Goal: Check status: Check status

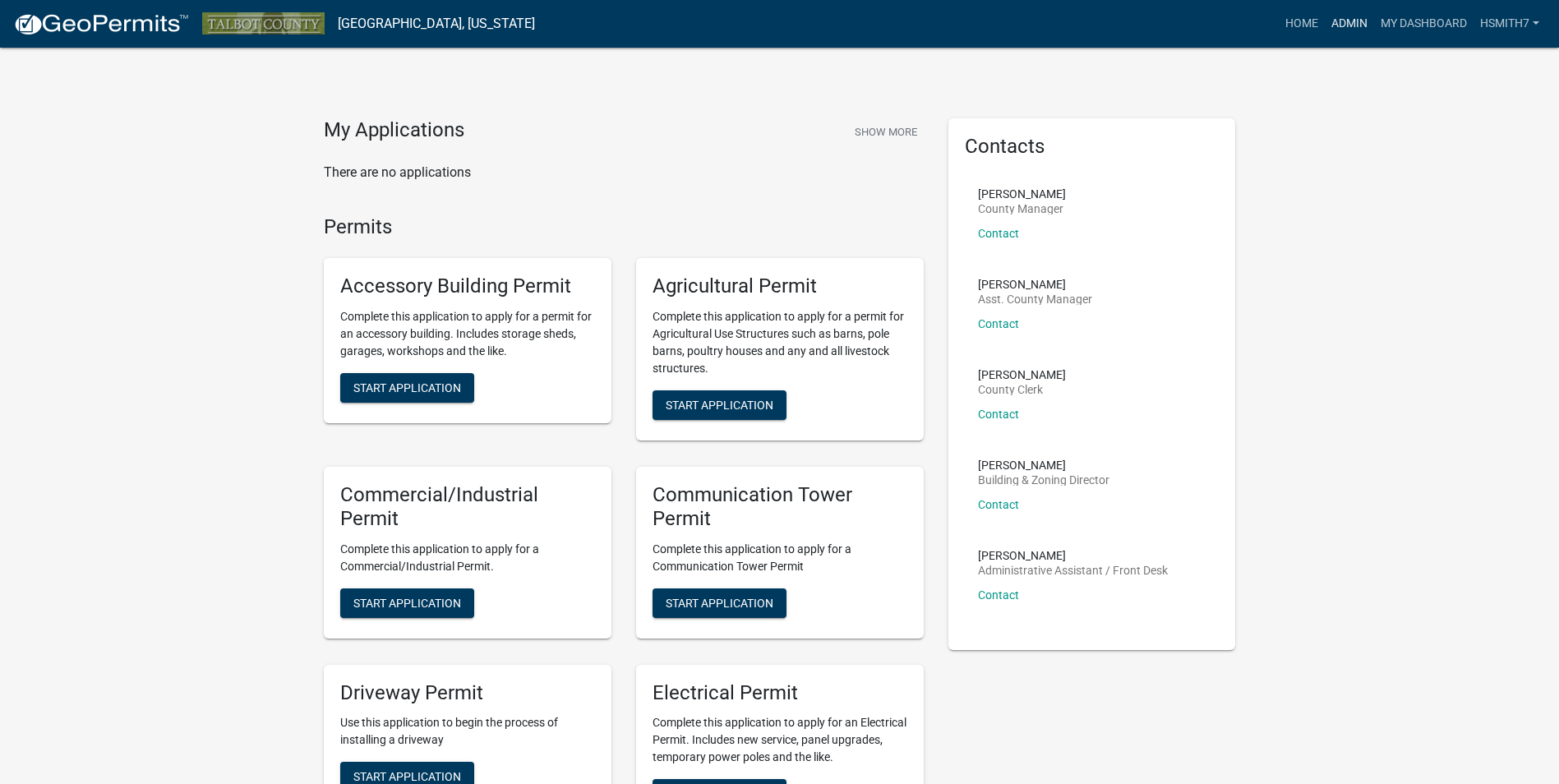
click at [1345, 12] on link "Admin" at bounding box center [1350, 24] width 50 height 32
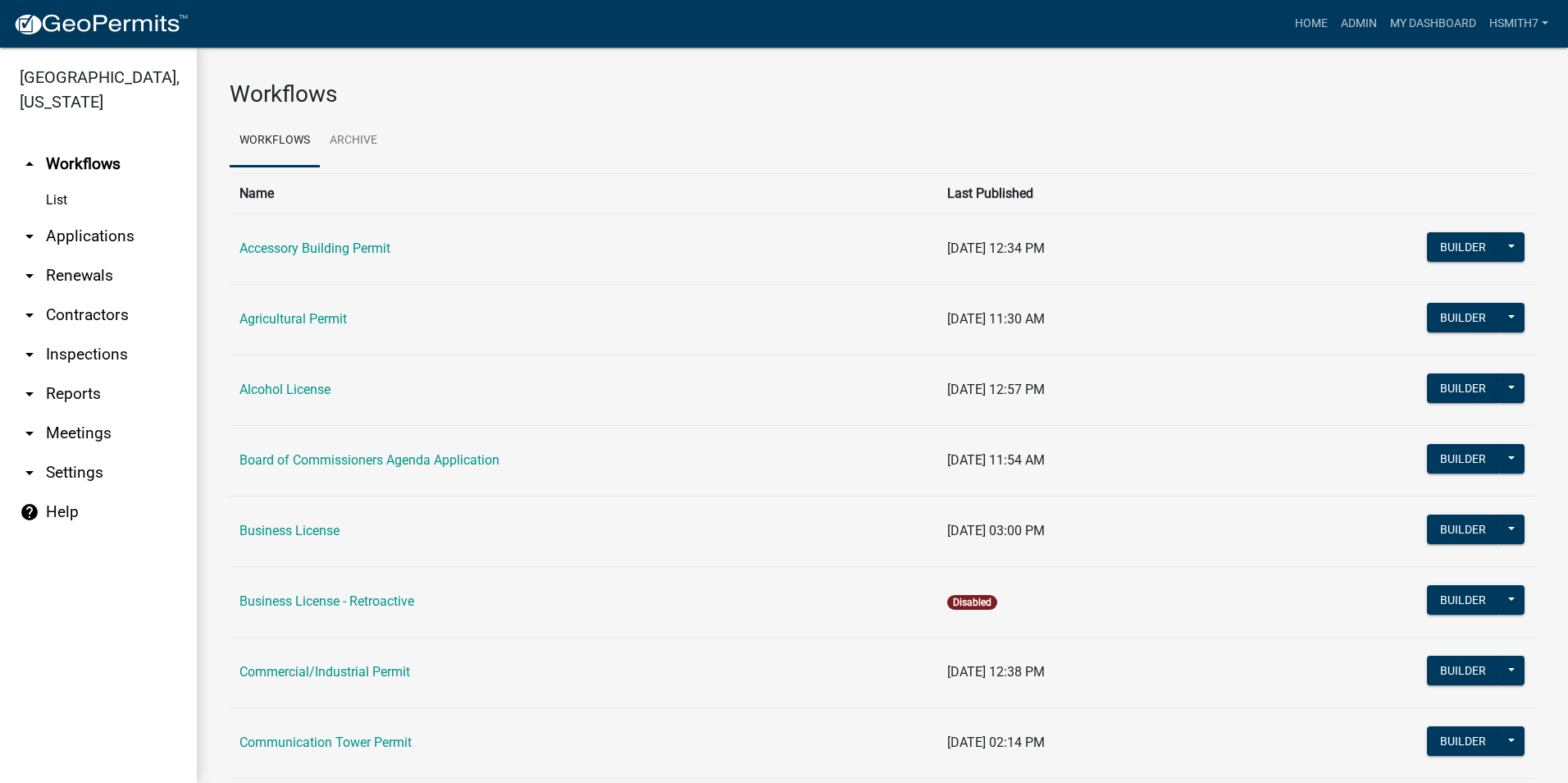
click at [97, 229] on link "arrow_drop_down Applications" at bounding box center [98, 236] width 197 height 39
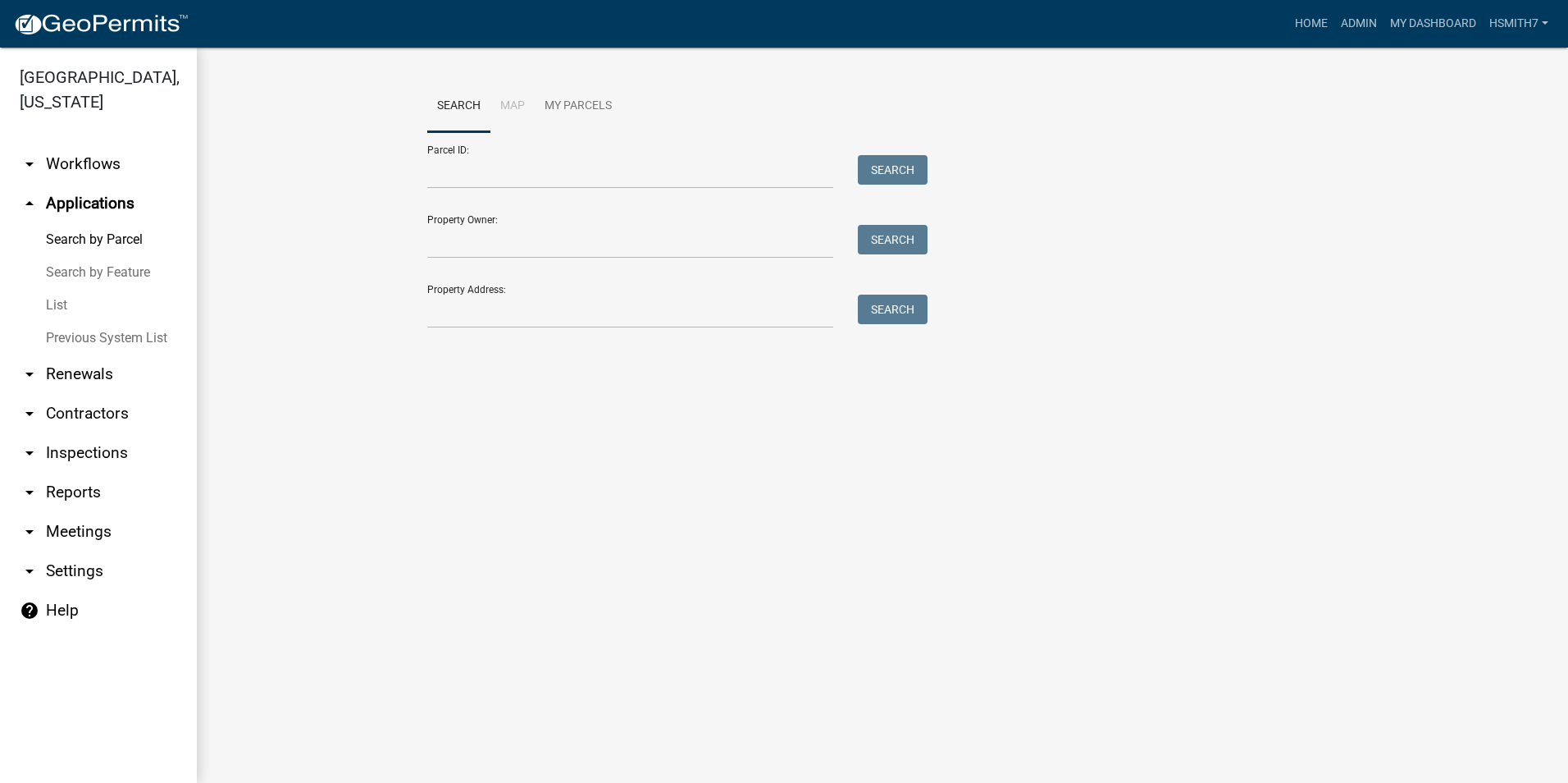
click at [78, 308] on link "List" at bounding box center [98, 305] width 197 height 32
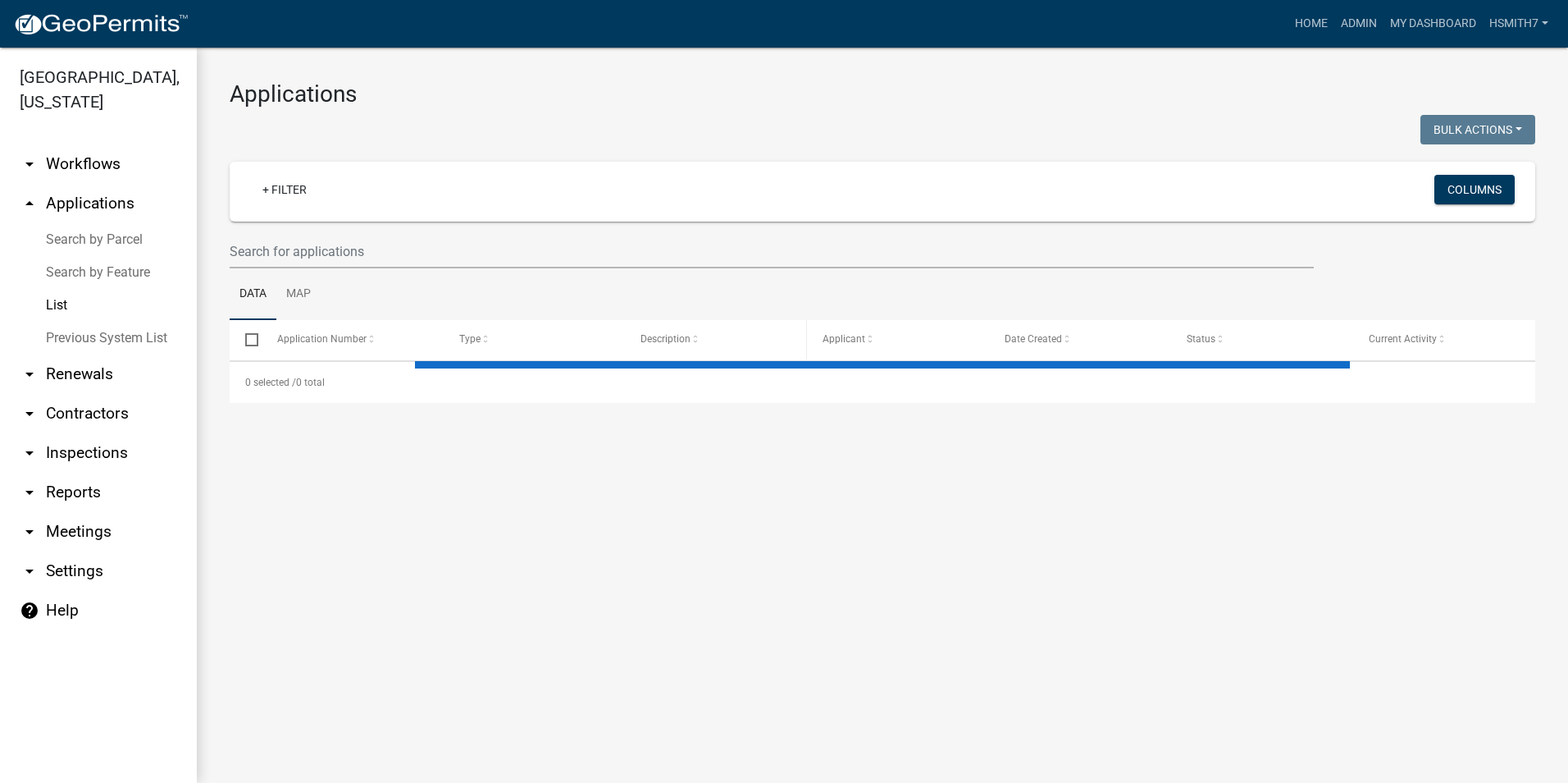
select select "3: 100"
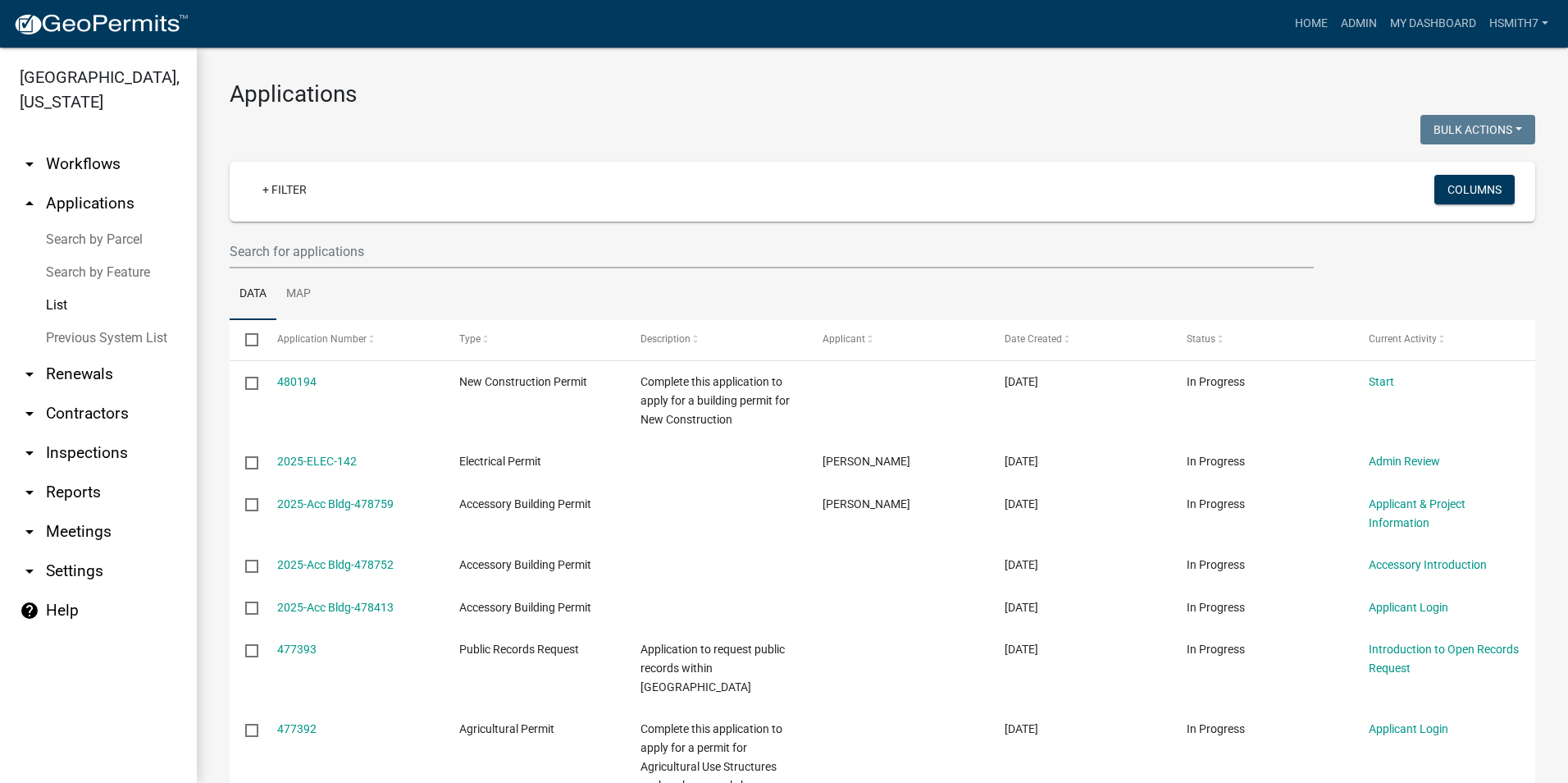
click at [316, 173] on div "+ Filter Columns" at bounding box center [882, 192] width 1291 height 60
click at [298, 178] on link "+ Filter" at bounding box center [284, 189] width 71 height 30
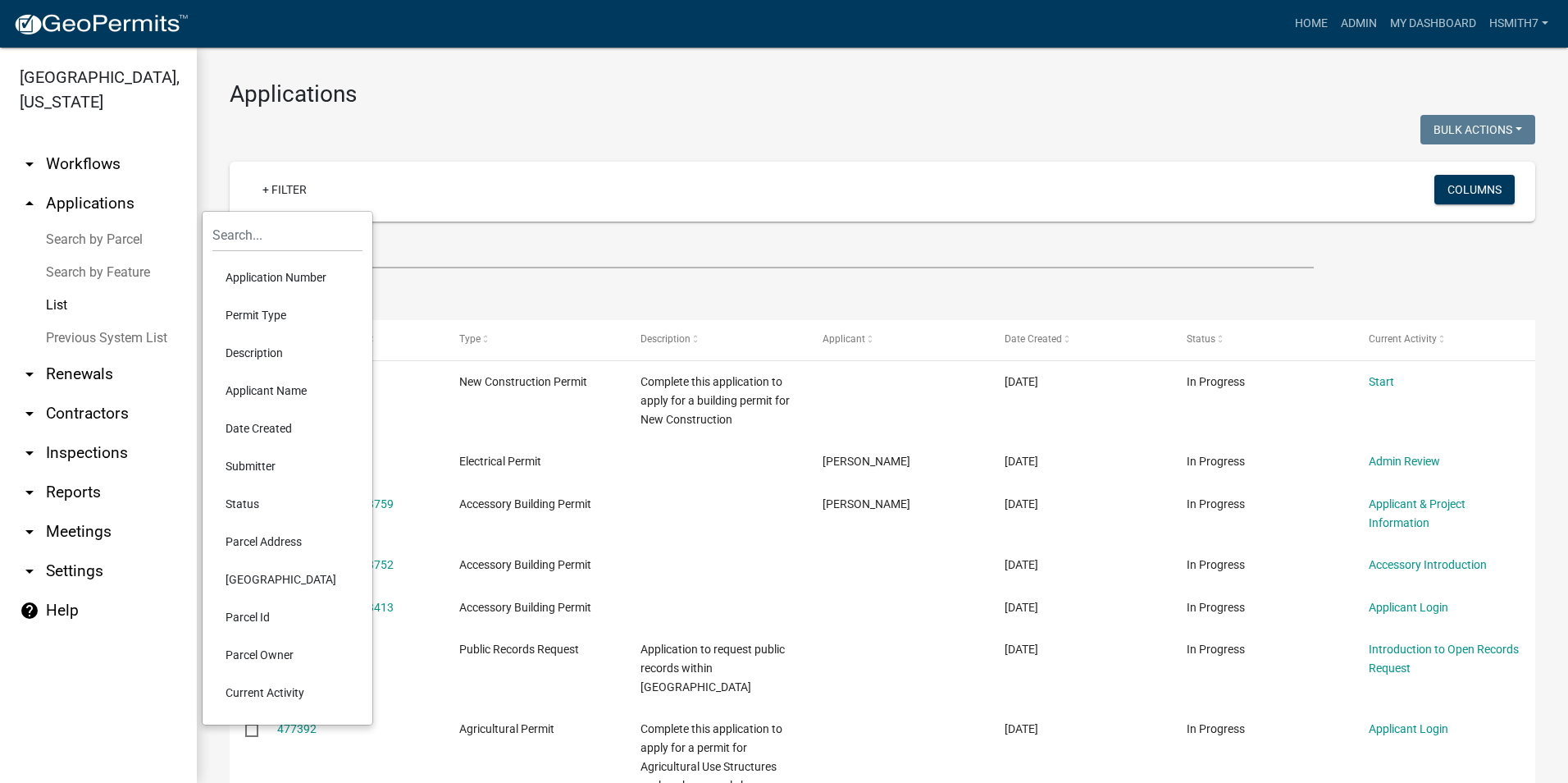
click at [277, 696] on li "Current Activity" at bounding box center [287, 693] width 150 height 38
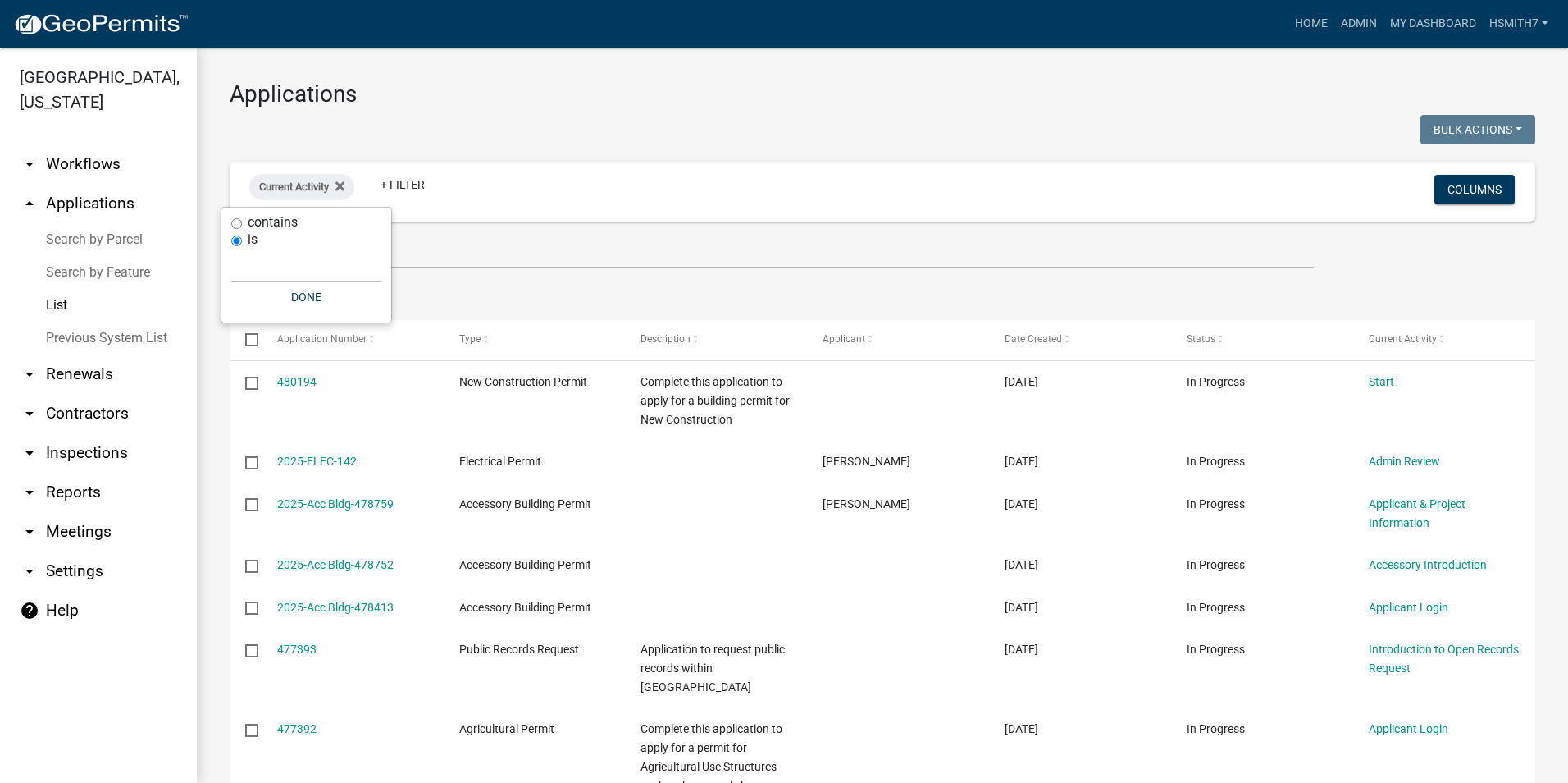
click at [253, 221] on label "contains" at bounding box center [273, 222] width 50 height 13
click at [242, 221] on input "contains" at bounding box center [236, 223] width 11 height 11
radio input "true"
click at [262, 262] on input "text" at bounding box center [306, 247] width 150 height 33
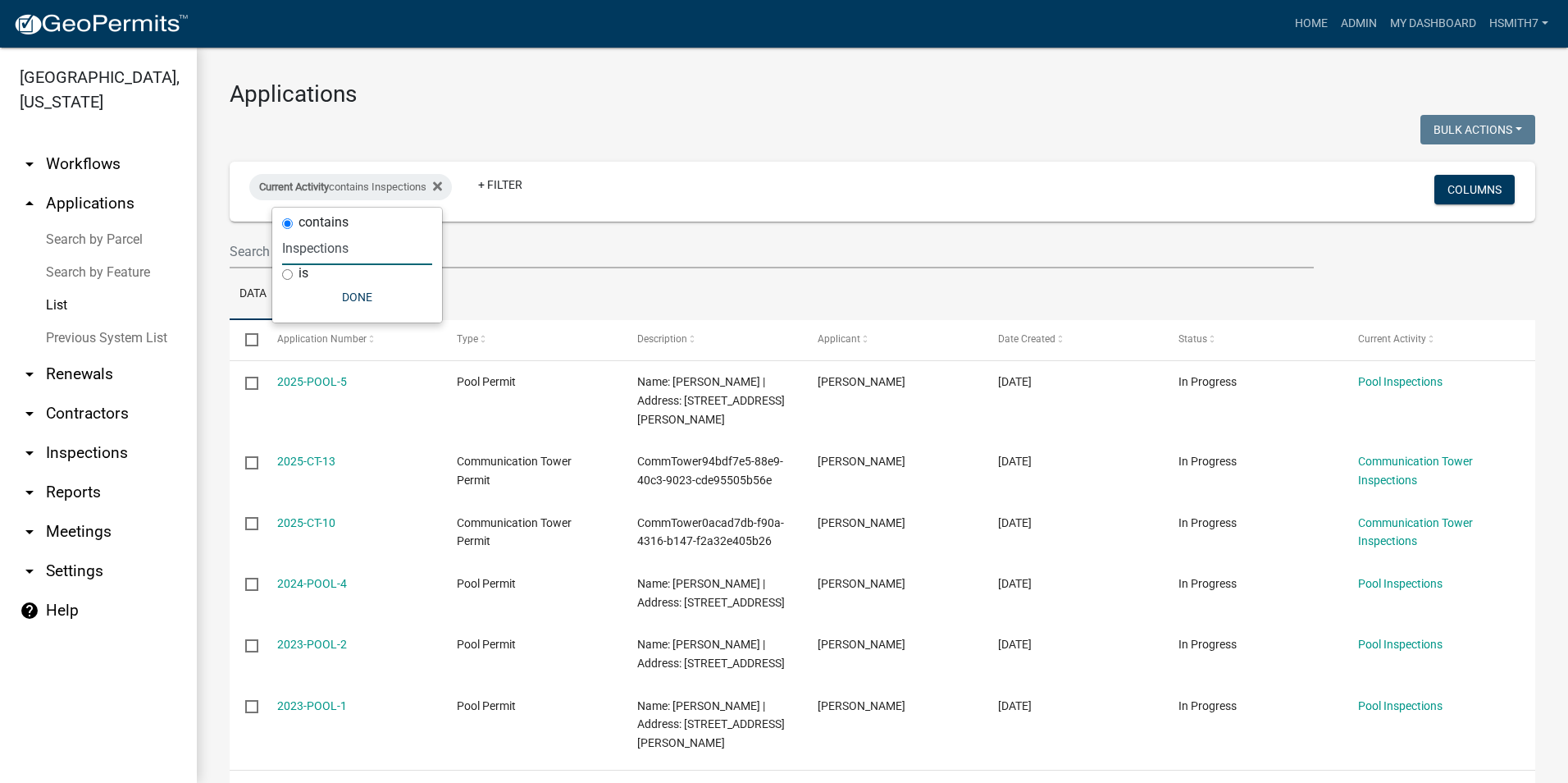
type input "Inspections"
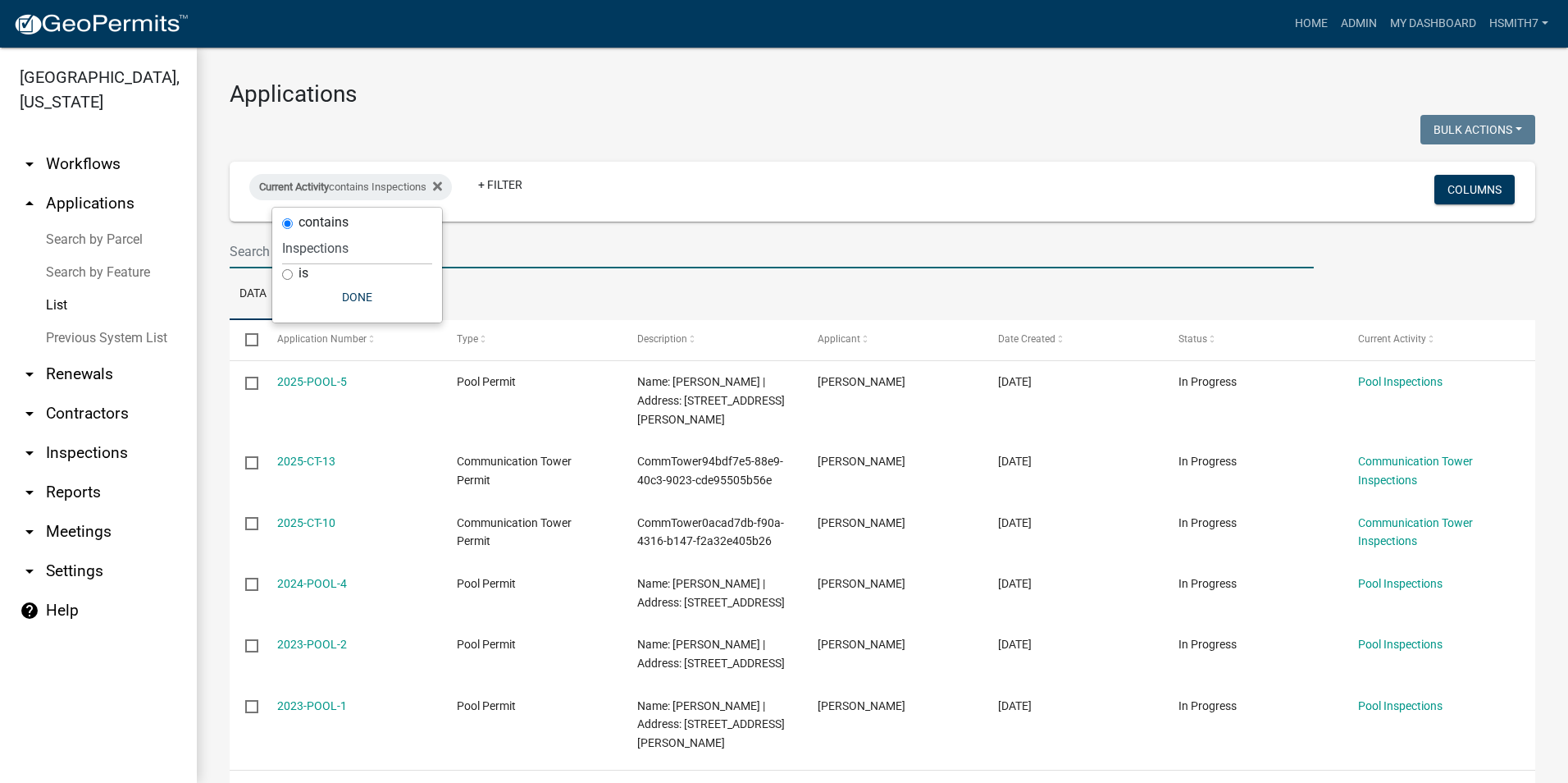
click at [1014, 248] on input "text" at bounding box center [772, 251] width 1085 height 33
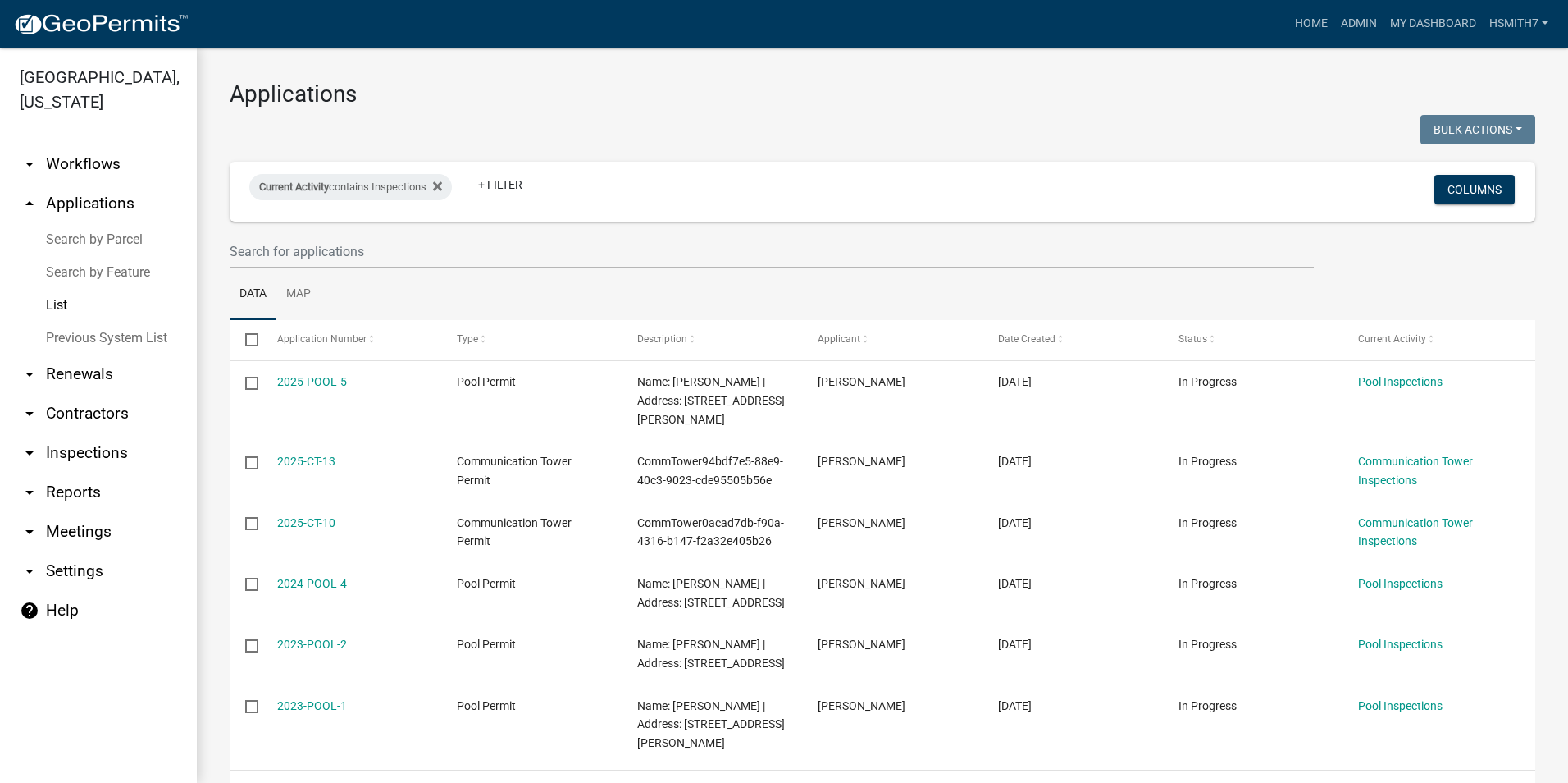
drag, startPoint x: 1144, startPoint y: 300, endPoint x: 1135, endPoint y: 302, distance: 9.2
click at [1144, 300] on ul "Data Map" at bounding box center [882, 294] width 1305 height 52
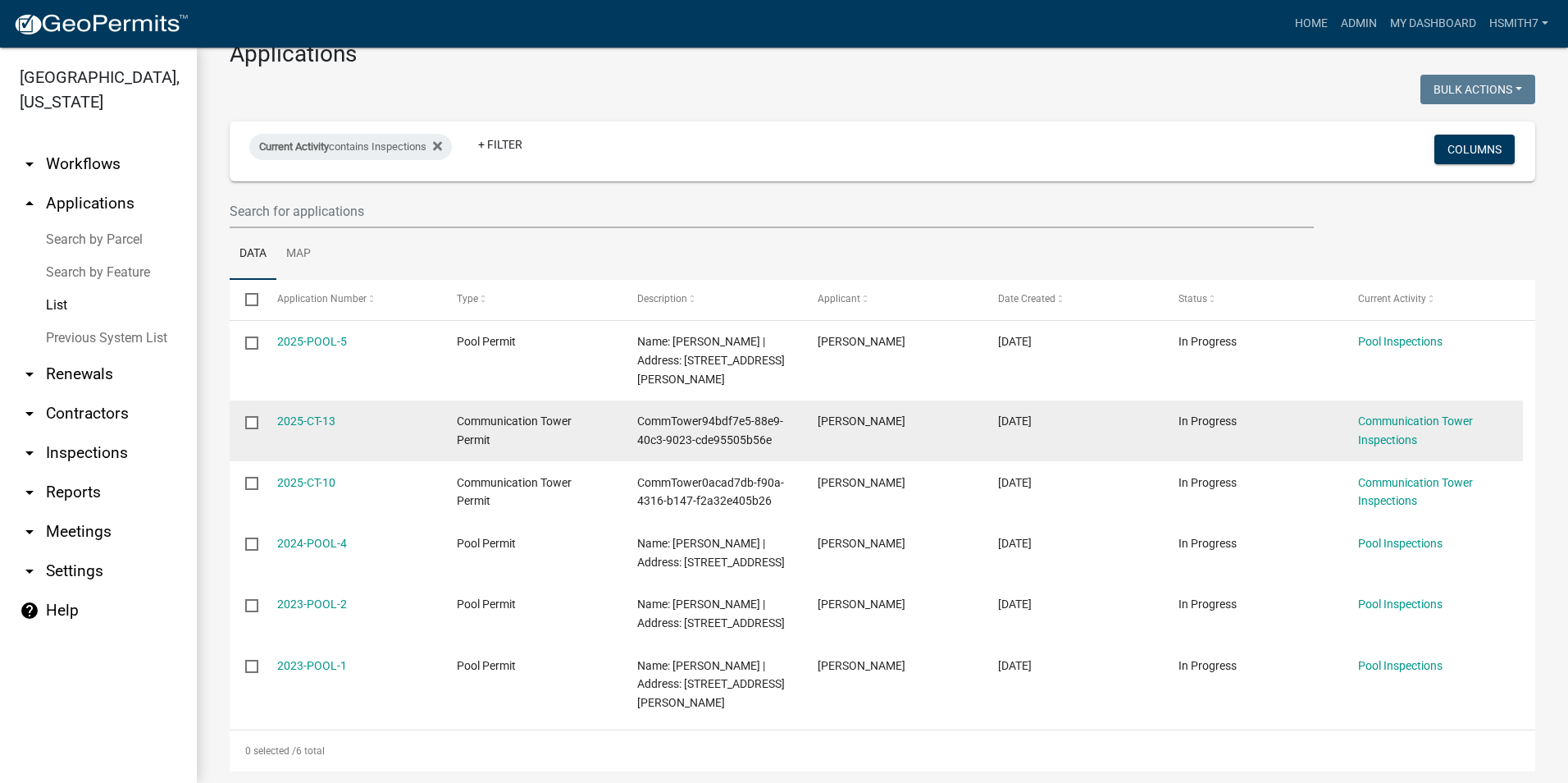
scroll to position [61, 0]
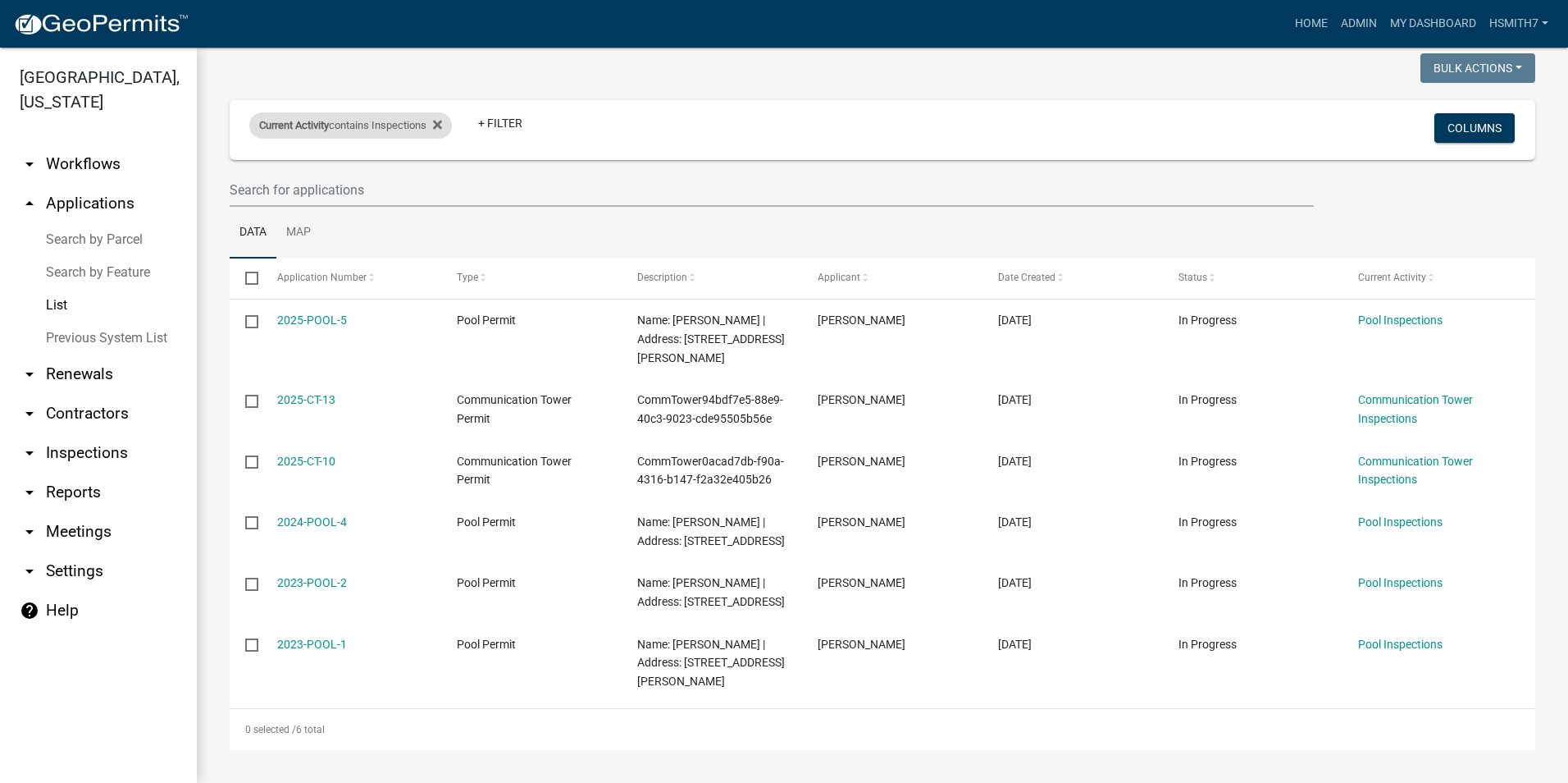
click at [419, 125] on div "Current Activity contains Inspections" at bounding box center [350, 125] width 203 height 26
drag, startPoint x: 419, startPoint y: 125, endPoint x: 304, endPoint y: 205, distance: 140.1
click at [304, 205] on label "is" at bounding box center [304, 211] width 10 height 13
click at [292, 207] on input "is" at bounding box center [287, 212] width 11 height 11
radio input "true"
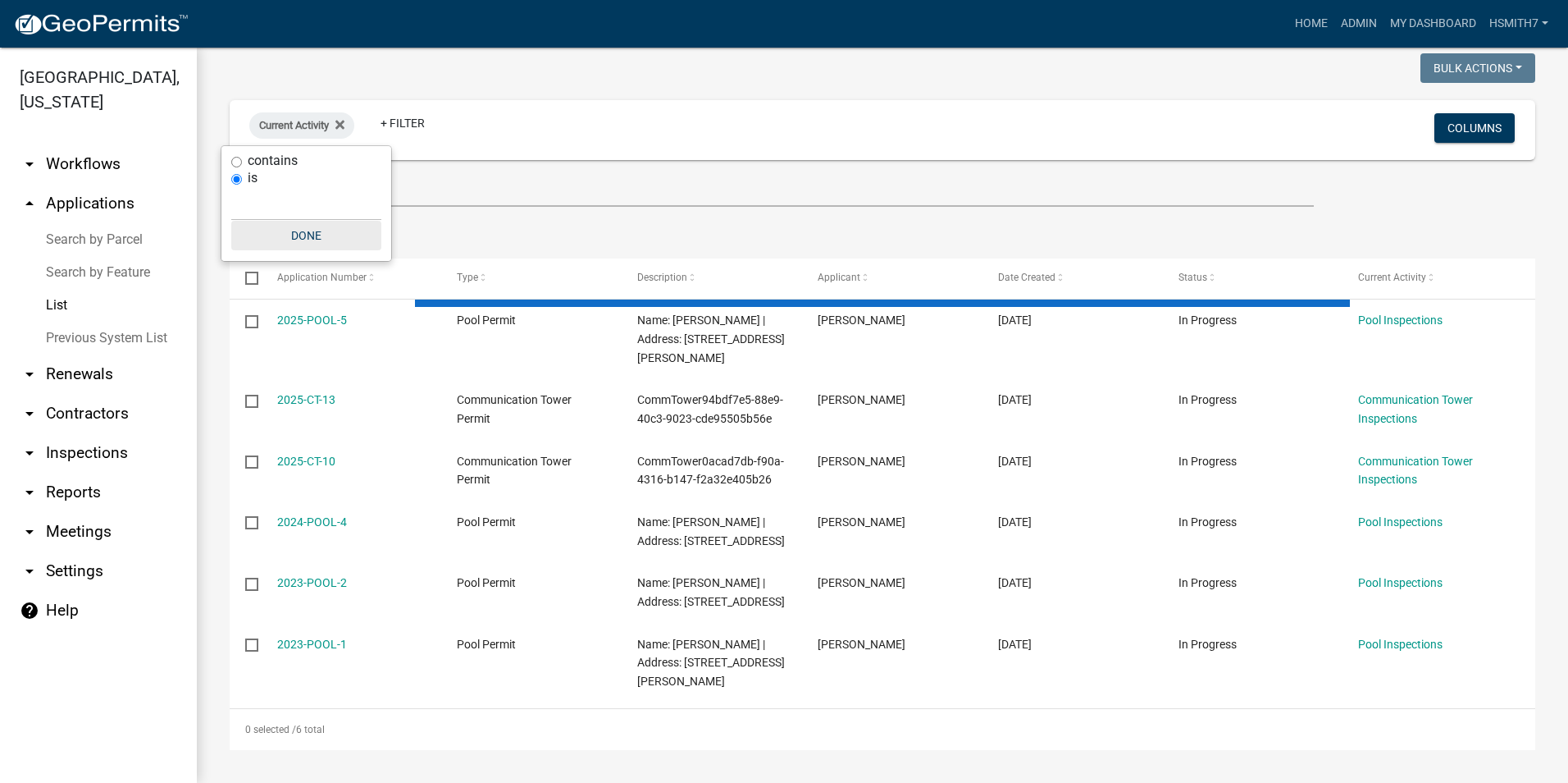
select select "3: 100"
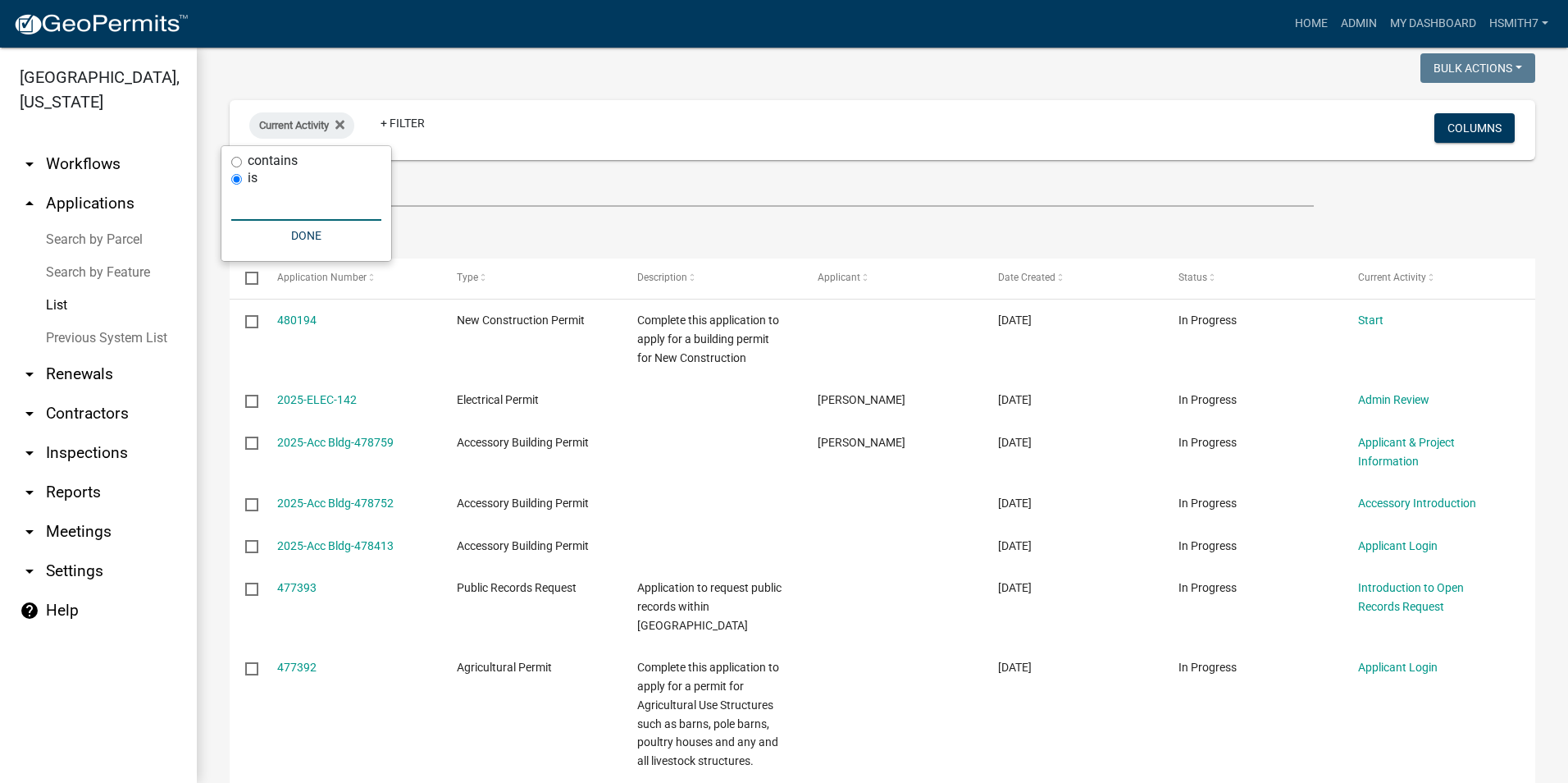
click at [289, 202] on input "text" at bounding box center [306, 203] width 150 height 33
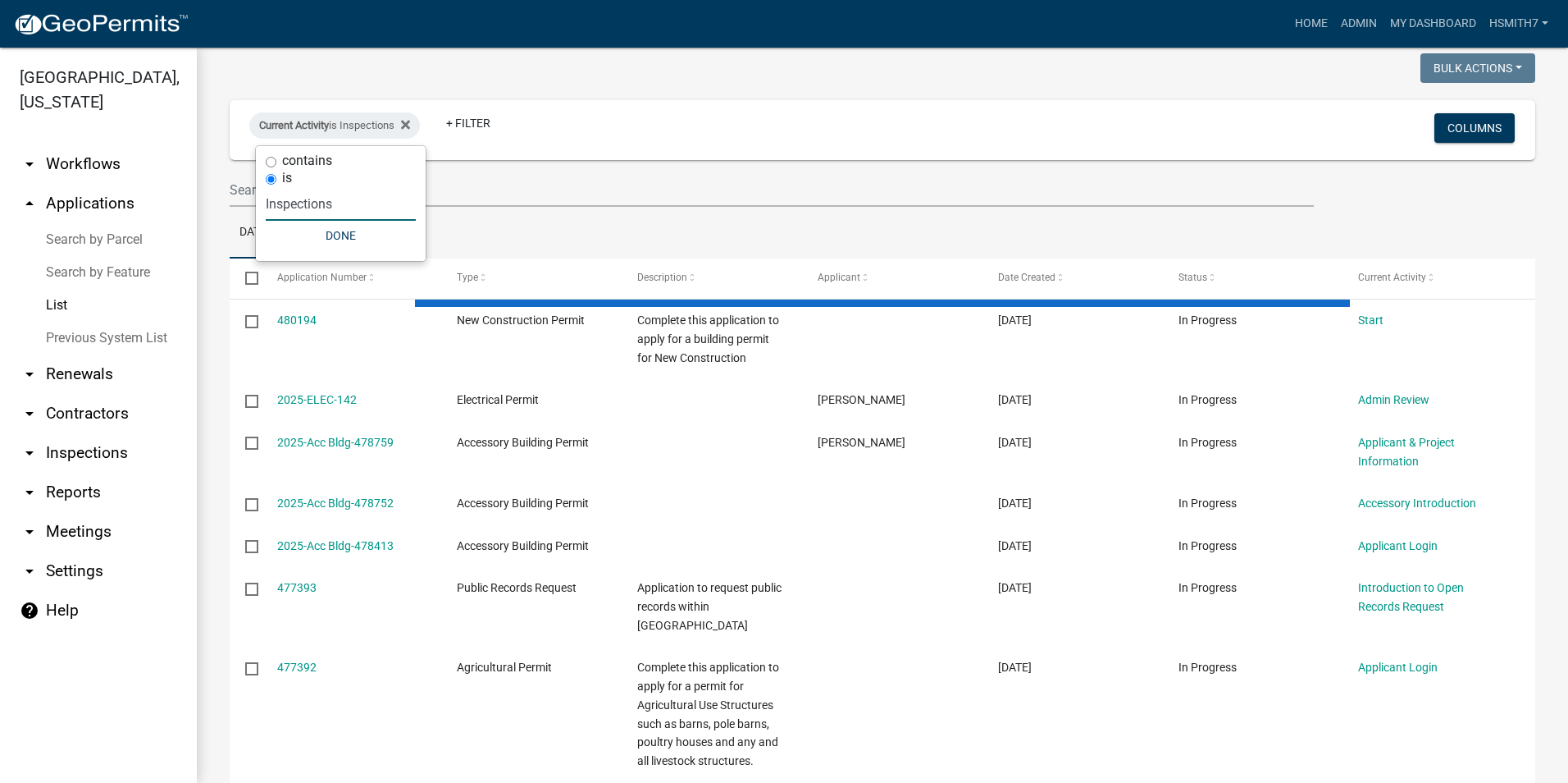
scroll to position [0, 0]
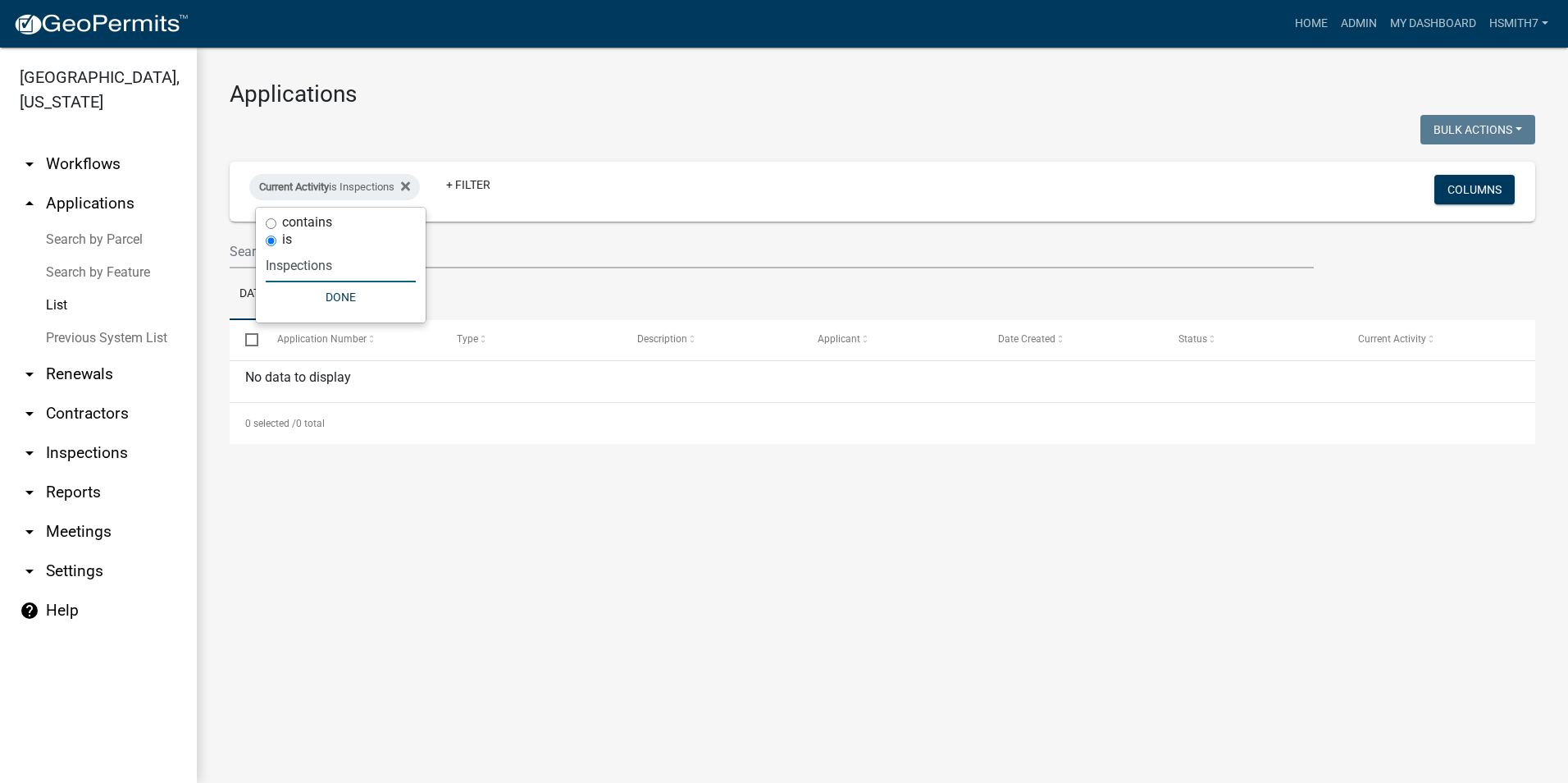
type input "Inspections"
click at [313, 227] on label "contains" at bounding box center [307, 222] width 50 height 13
click at [276, 227] on input "contains" at bounding box center [271, 223] width 11 height 11
radio input "true"
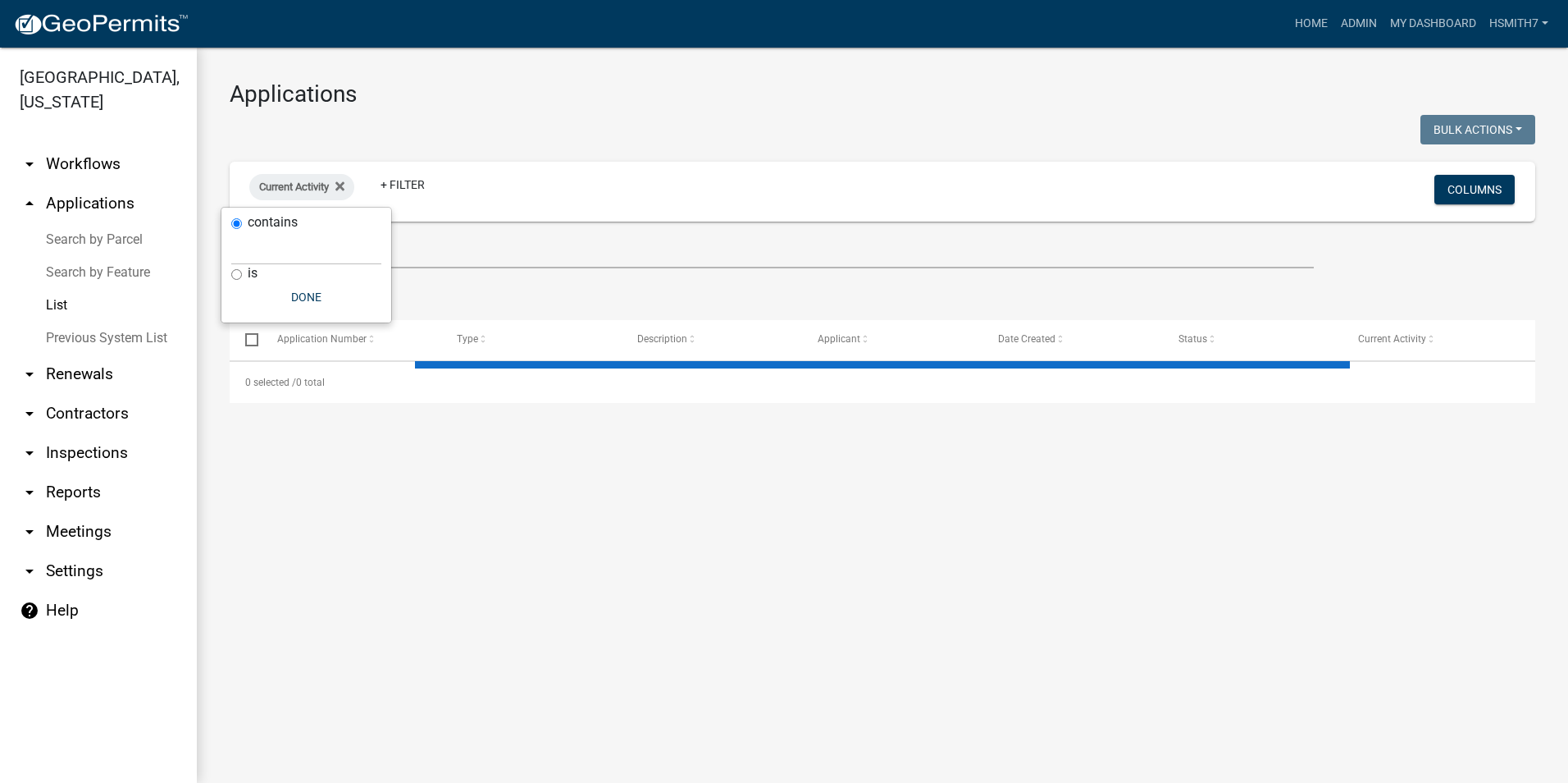
select select "3: 100"
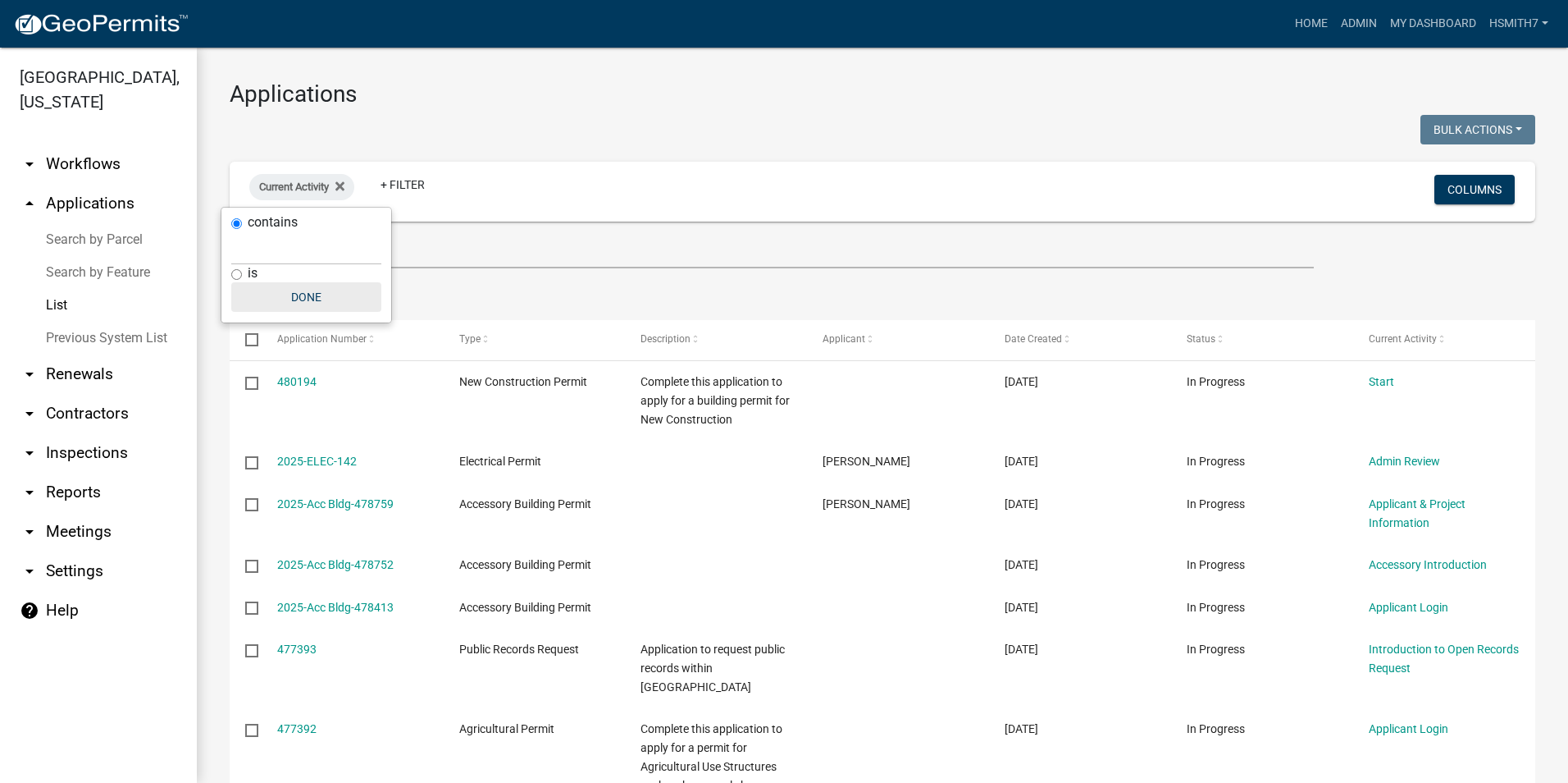
click at [318, 308] on button "Done" at bounding box center [306, 297] width 150 height 30
click at [1411, 339] on span "Current Activity" at bounding box center [1403, 339] width 68 height 11
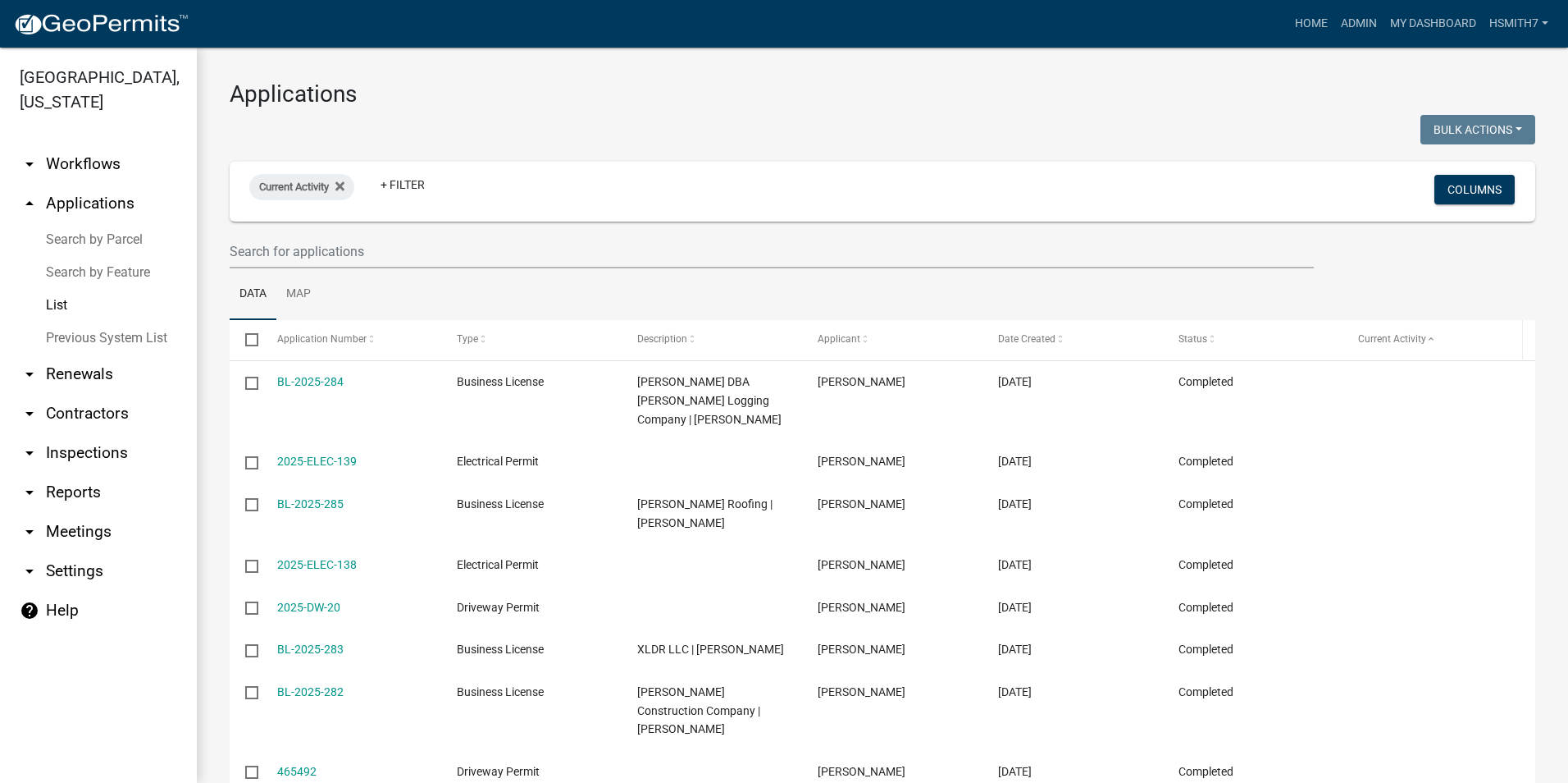
click at [1421, 343] on span "Current Activity" at bounding box center [1392, 339] width 68 height 11
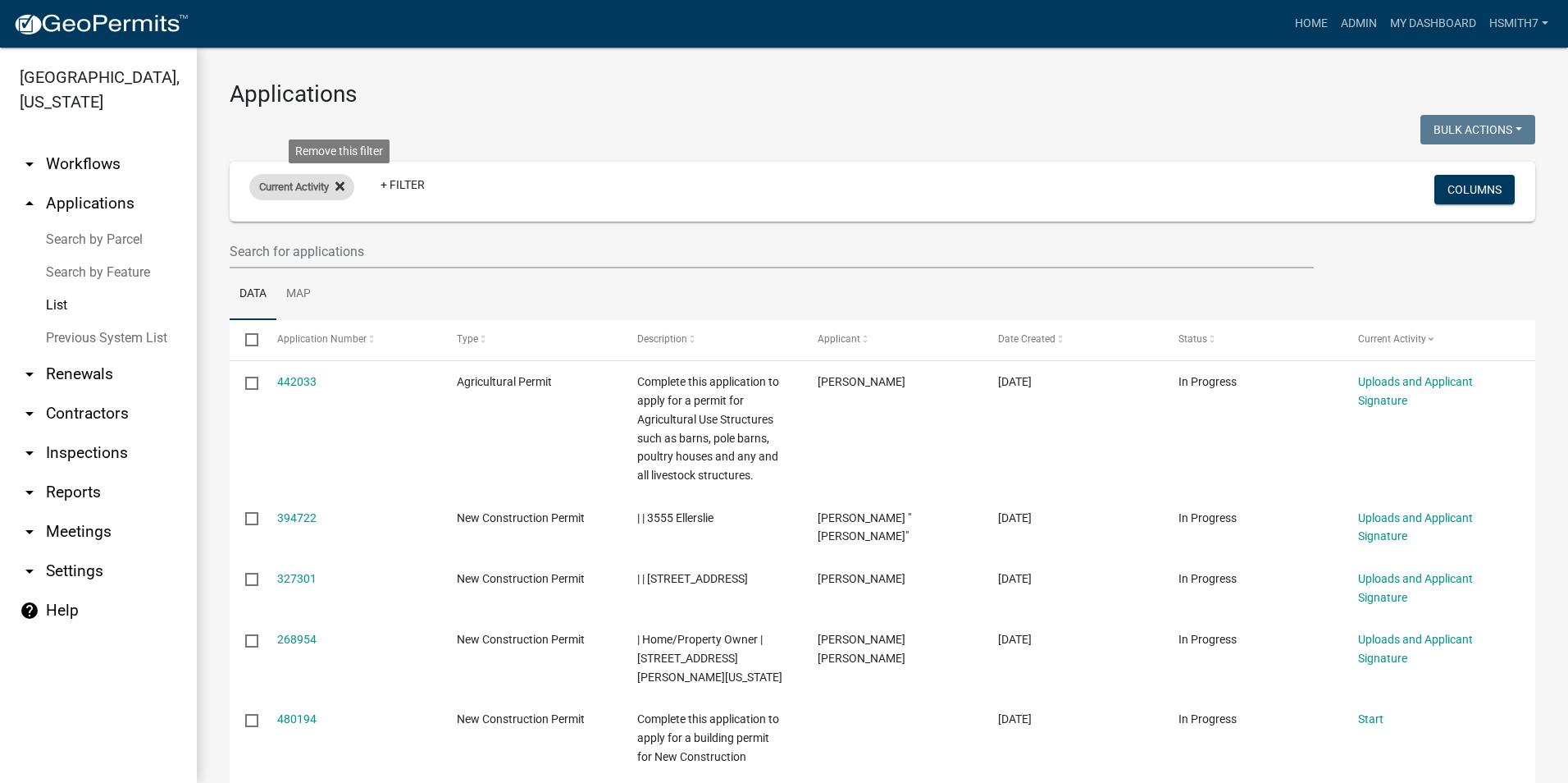
click at [342, 181] on icon at bounding box center [339, 186] width 9 height 13
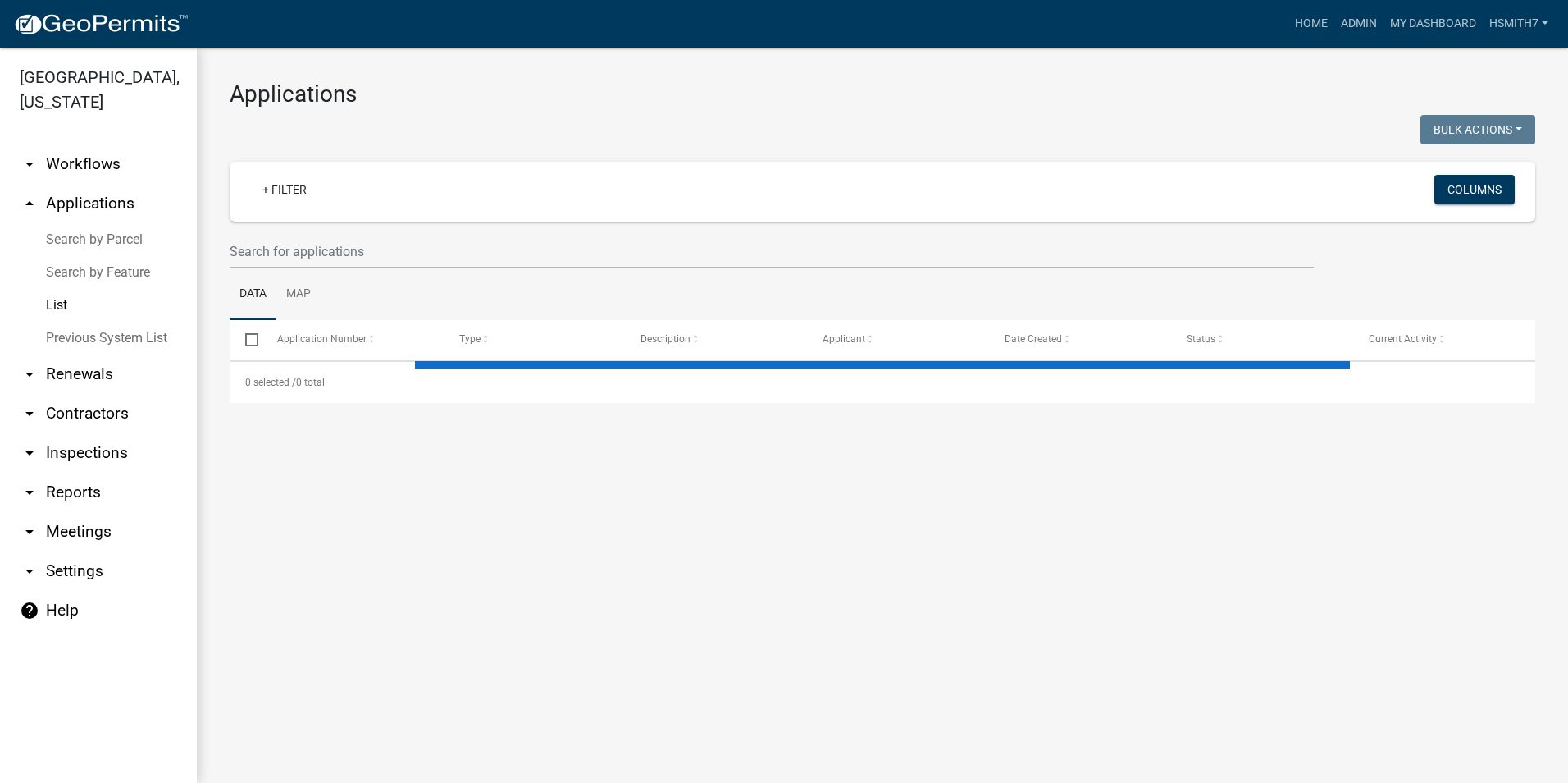
select select "3: 100"
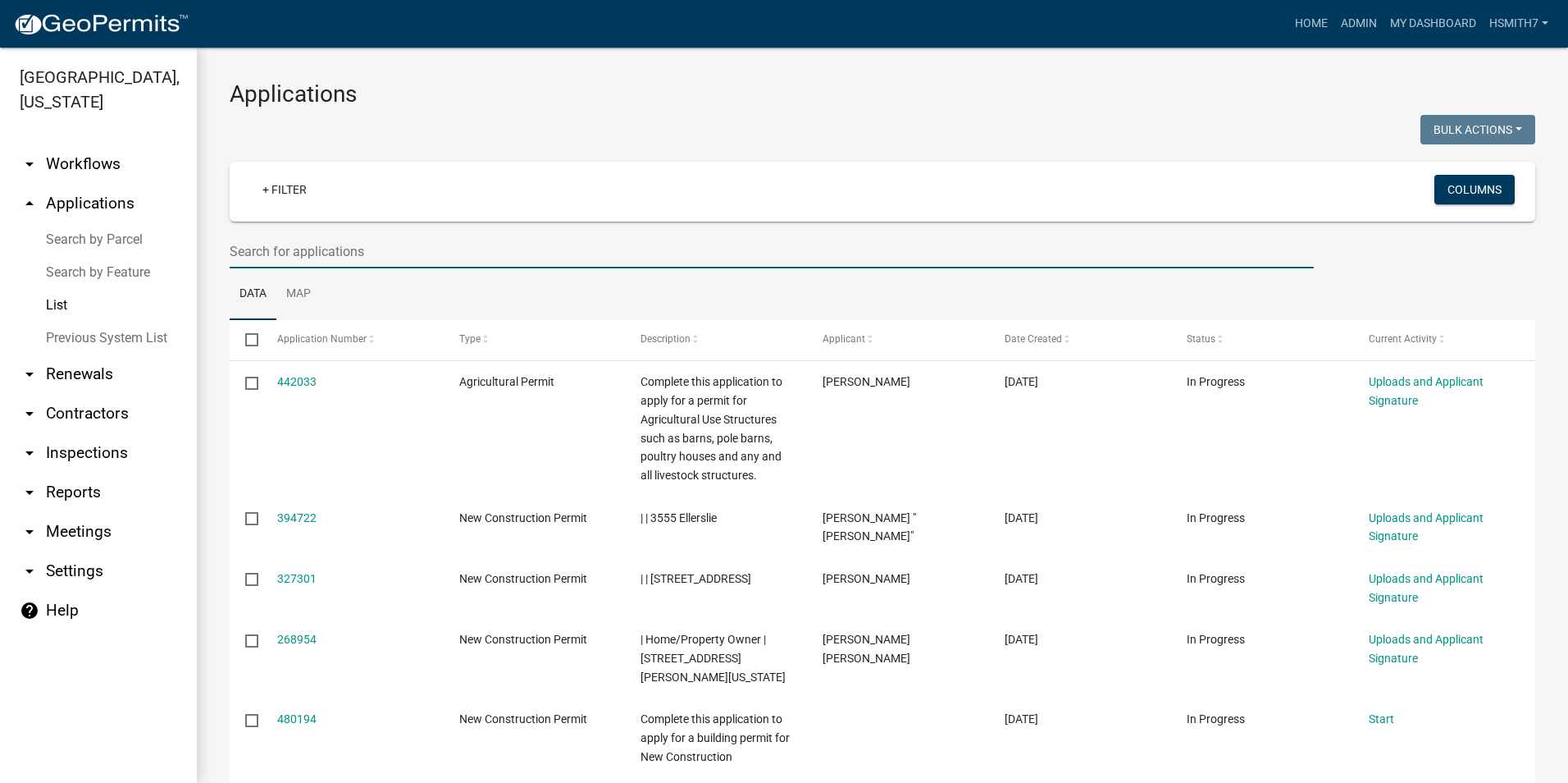
click at [385, 250] on input "text" at bounding box center [772, 251] width 1085 height 33
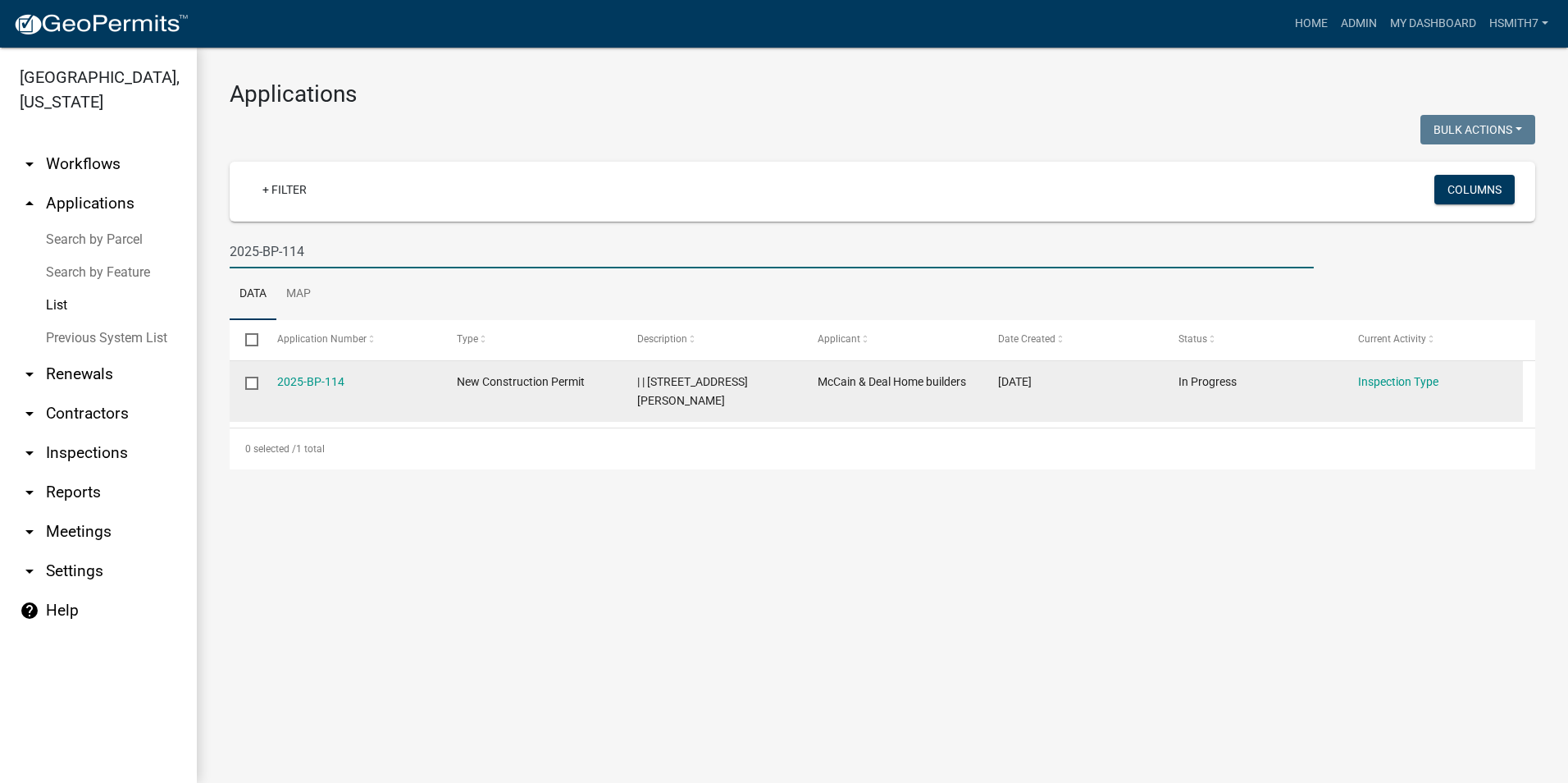
type input "2025-BP-114"
click at [1397, 389] on div "Inspection Type" at bounding box center [1432, 382] width 148 height 19
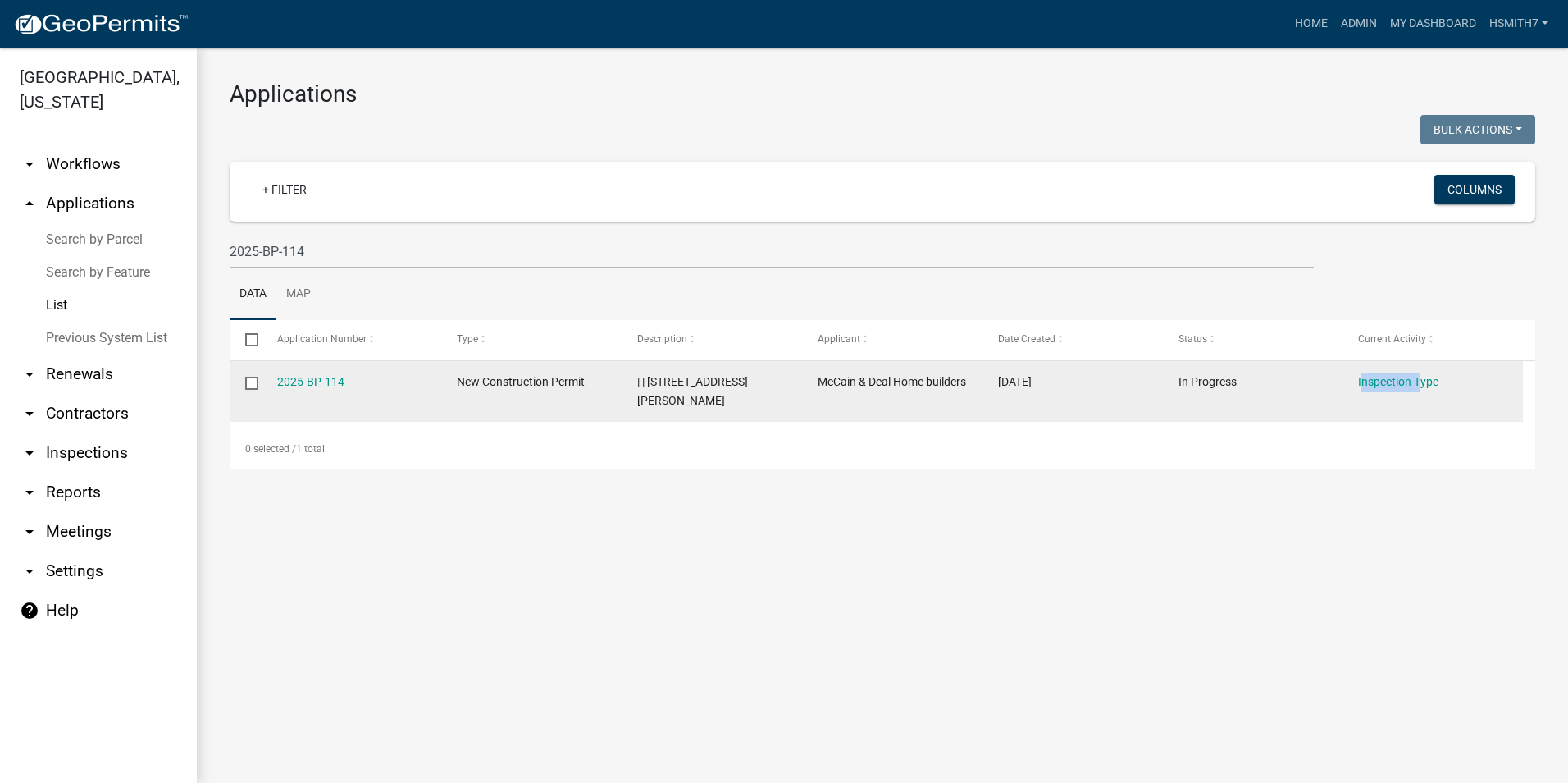
click at [1397, 389] on div "Inspection Type" at bounding box center [1432, 382] width 148 height 19
drag, startPoint x: 1397, startPoint y: 389, endPoint x: 1390, endPoint y: 375, distance: 15.7
click at [1390, 375] on link "Inspection Type" at bounding box center [1398, 381] width 80 height 13
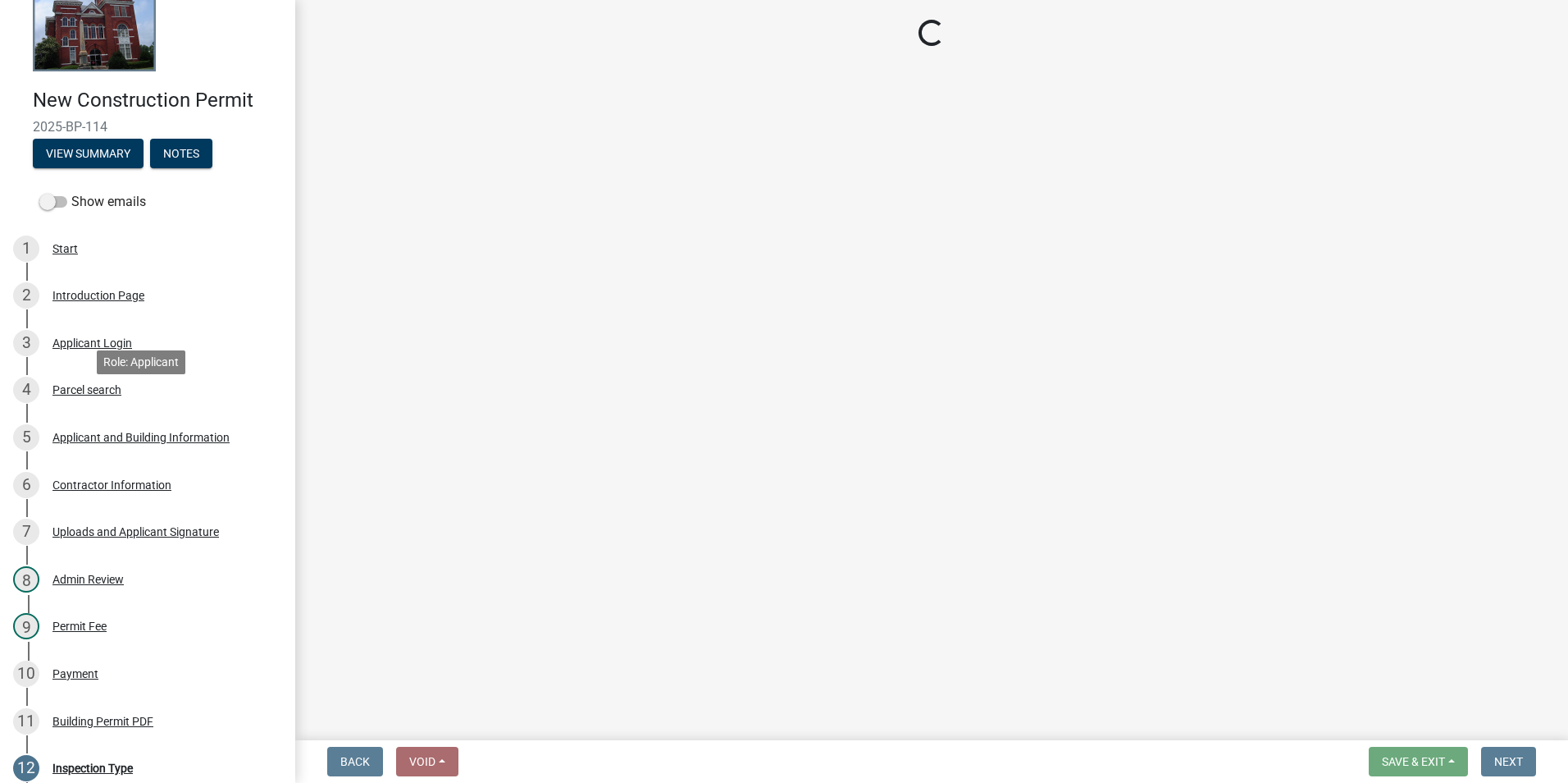
scroll to position [164, 0]
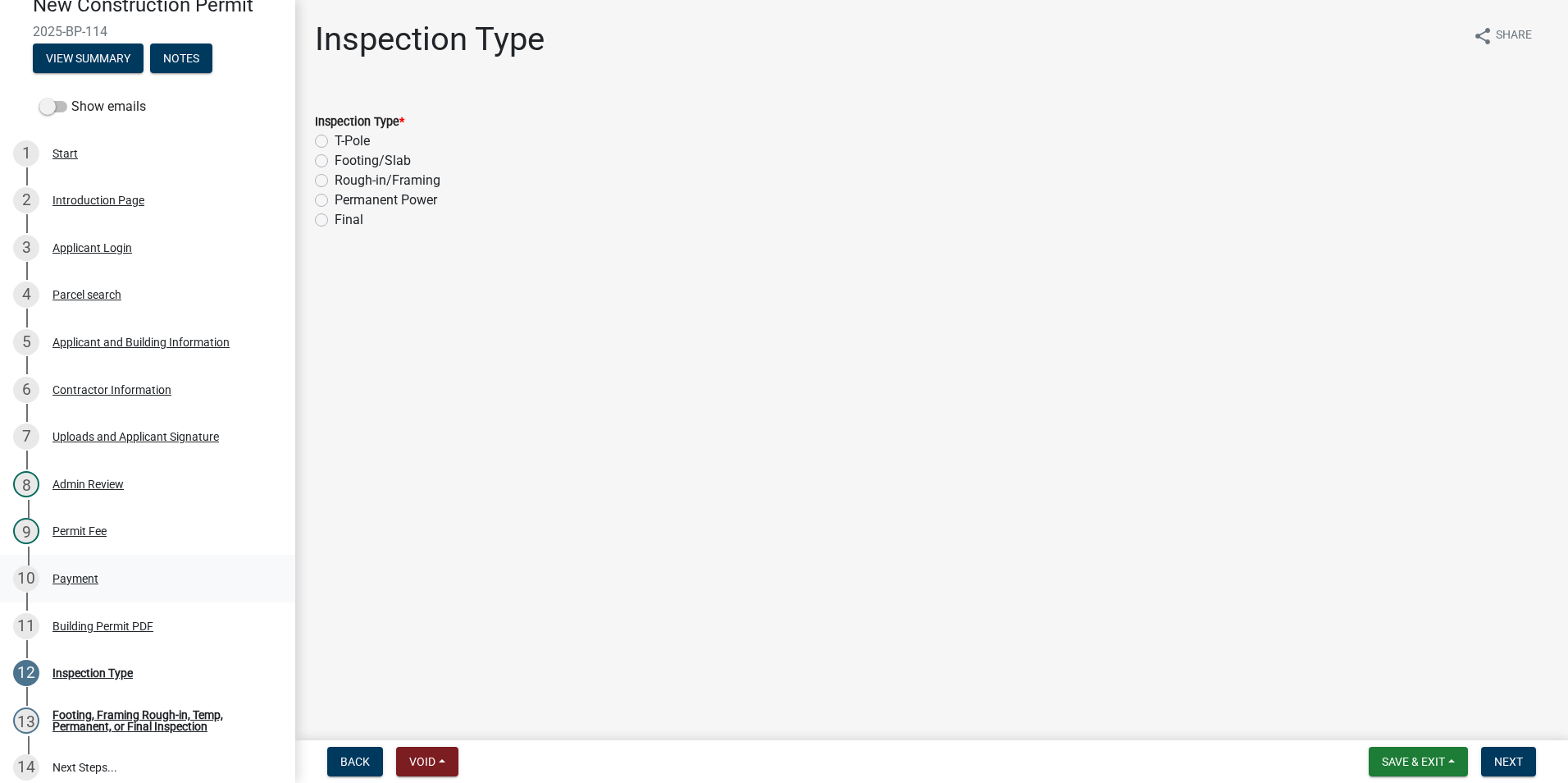
click at [128, 566] on div "10 Payment" at bounding box center [141, 578] width 256 height 26
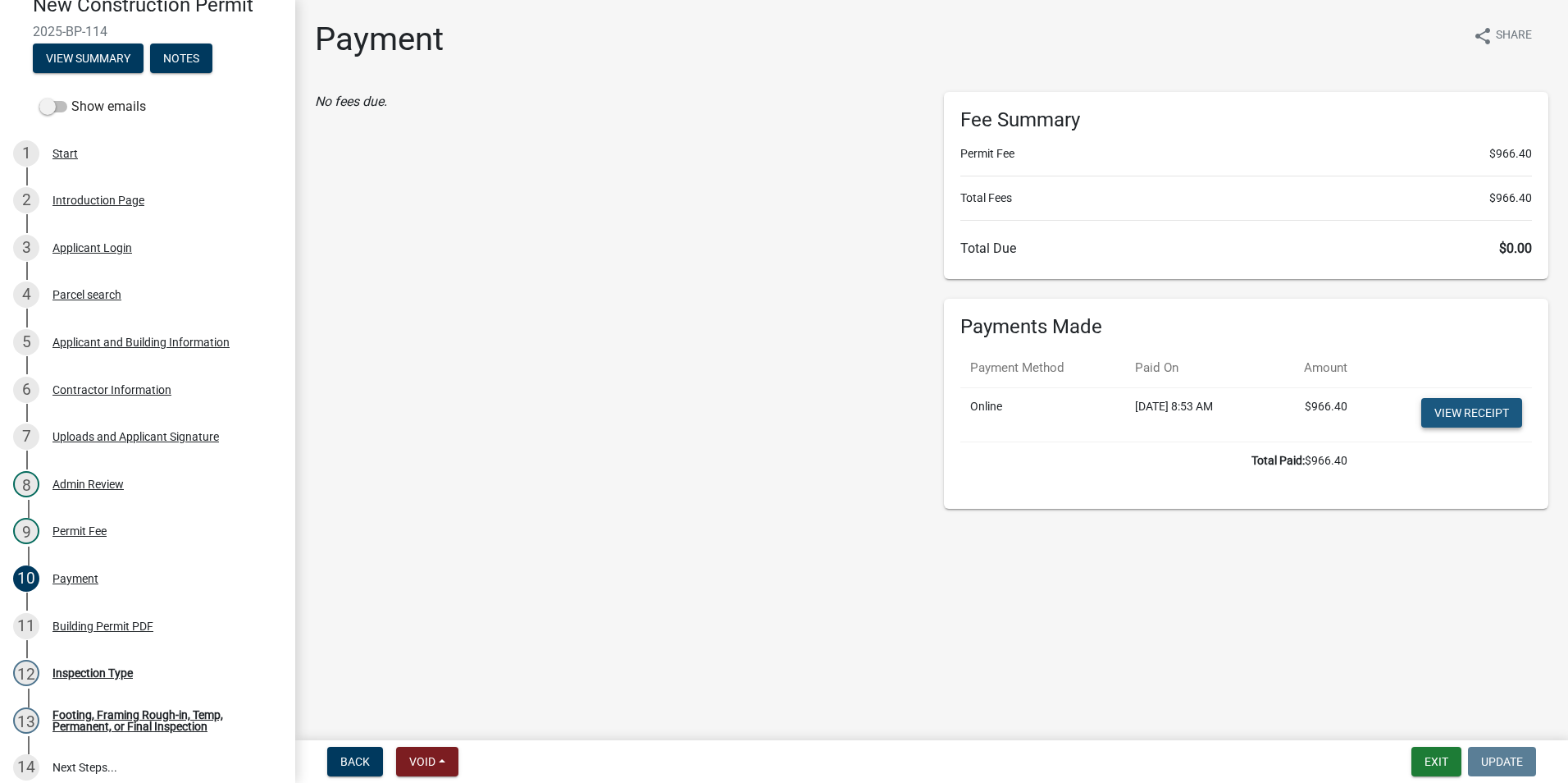
click at [1435, 416] on link "View receipt" at bounding box center [1472, 413] width 101 height 30
click at [157, 633] on div "11 Building Permit PDF" at bounding box center [141, 626] width 256 height 26
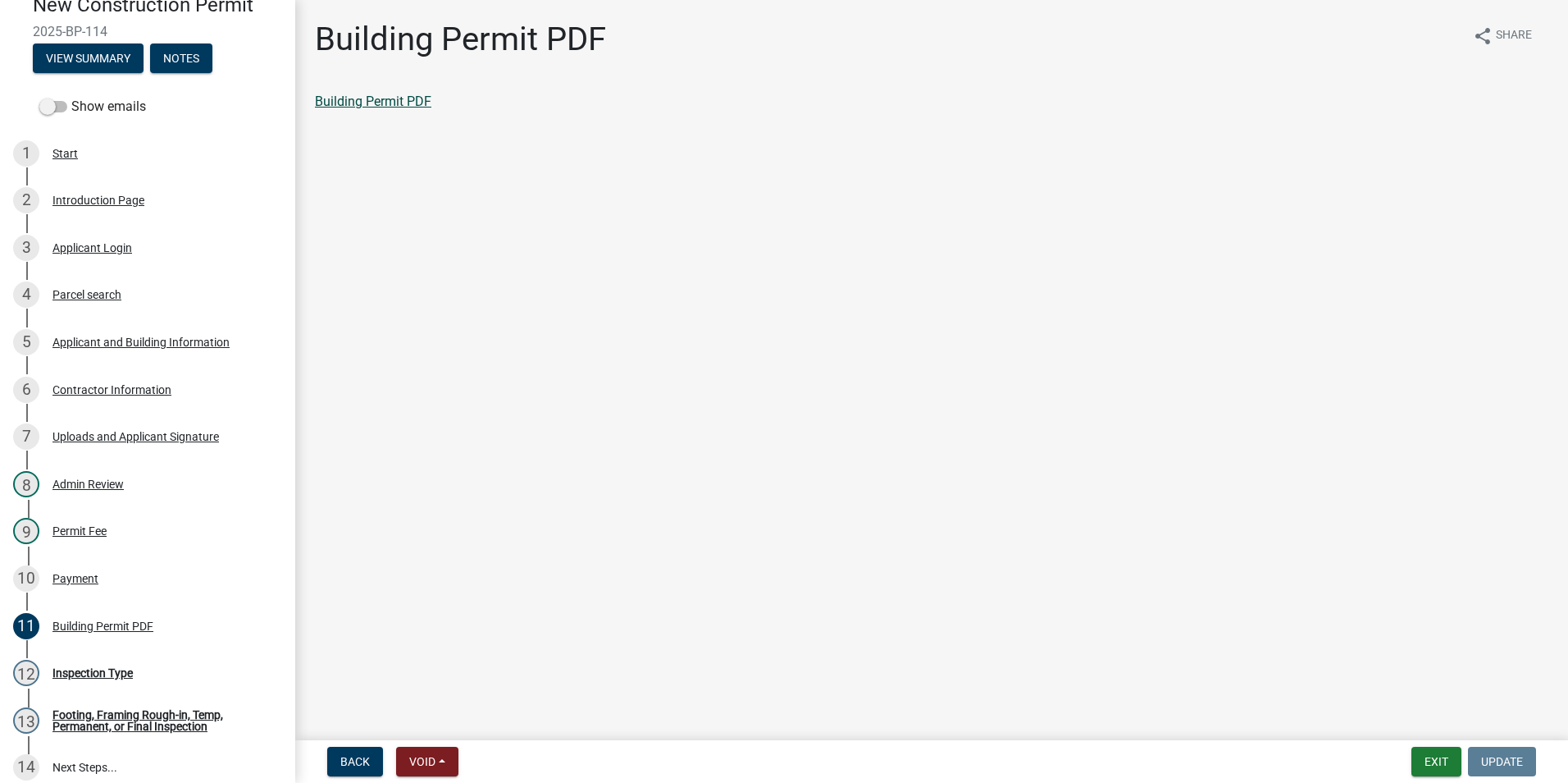
click at [377, 98] on link "Building Permit PDF" at bounding box center [373, 102] width 117 height 15
